Goal: Browse casually

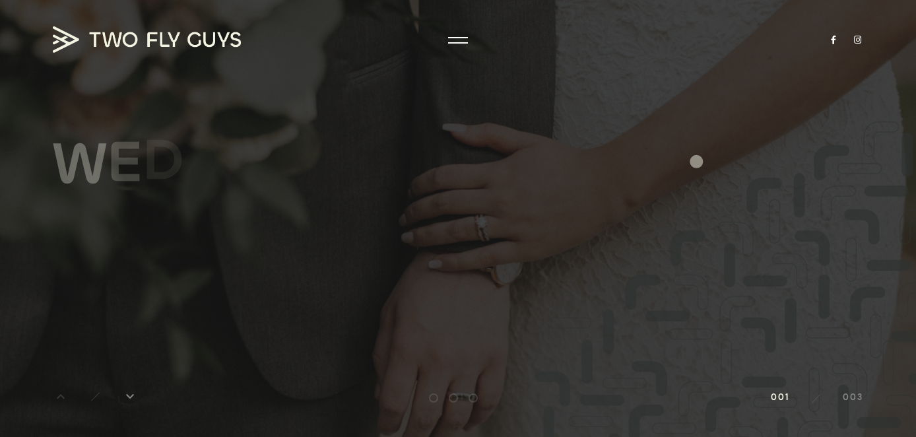
click at [693, 160] on div "W E D D I N G S Explore keyboard_arrow_right" at bounding box center [458, 199] width 811 height 326
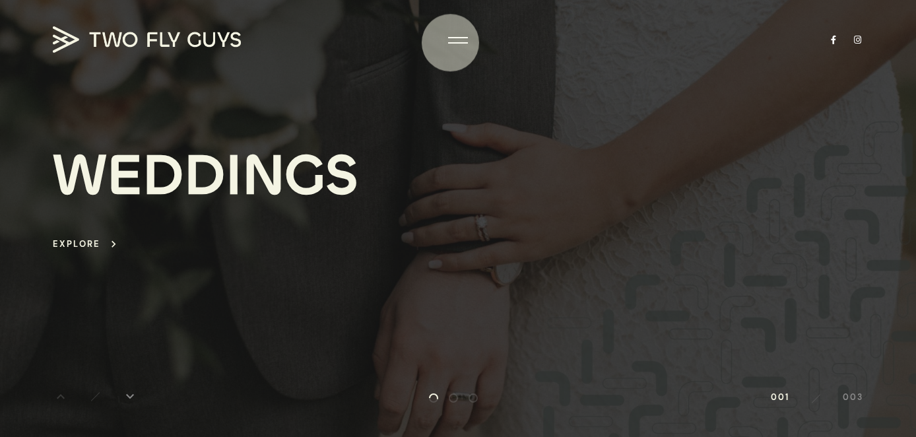
click at [452, 43] on div at bounding box center [458, 42] width 20 height 1
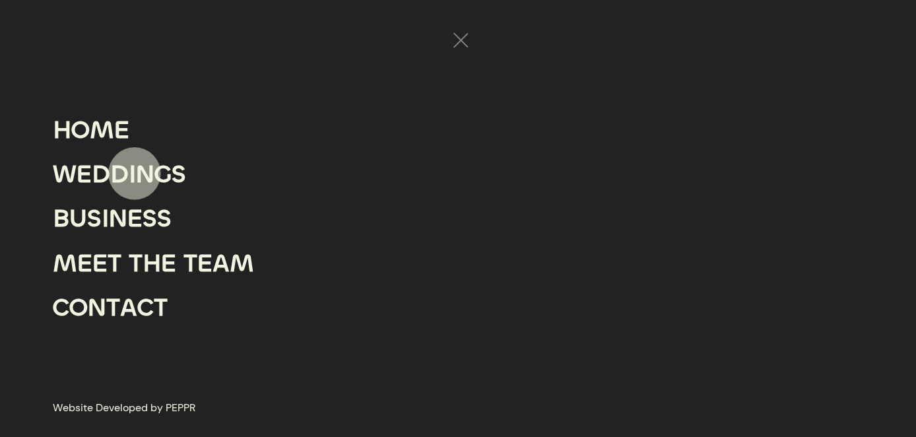
click at [135, 174] on div "I" at bounding box center [132, 174] width 7 height 44
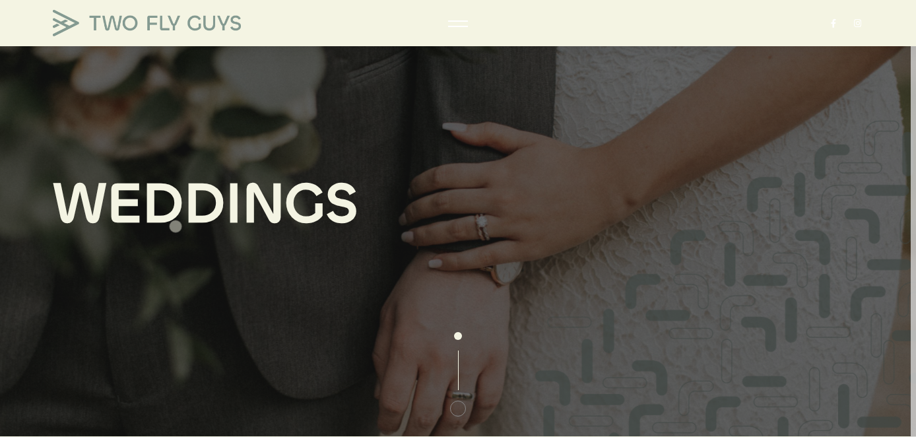
click at [170, 224] on div "D" at bounding box center [163, 204] width 42 height 62
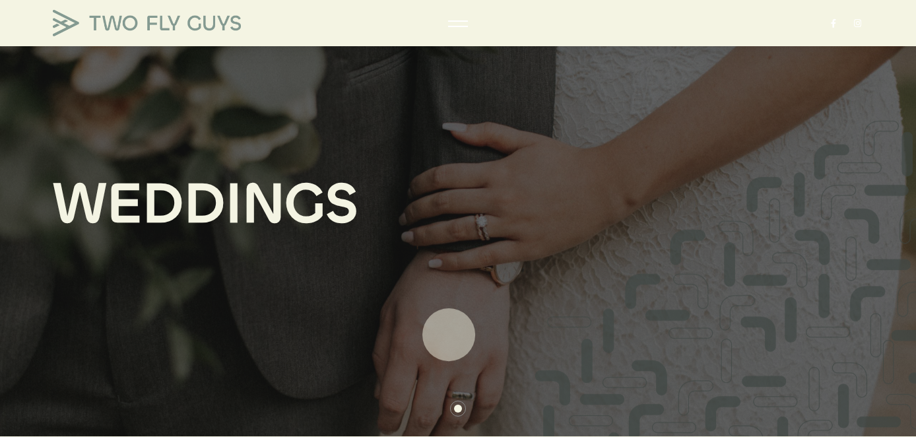
click at [450, 335] on div at bounding box center [458, 374] width 66 height 85
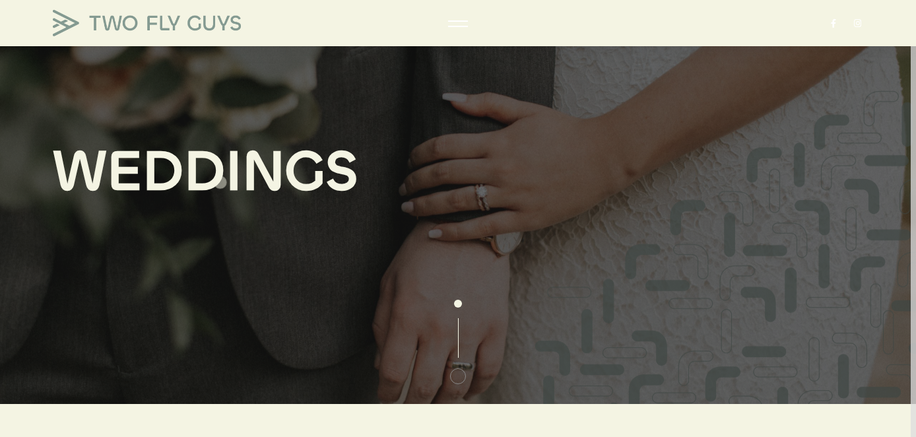
click at [215, 179] on div "W E D D I N G S" at bounding box center [458, 186] width 837 height 90
